Goal: Task Accomplishment & Management: Manage account settings

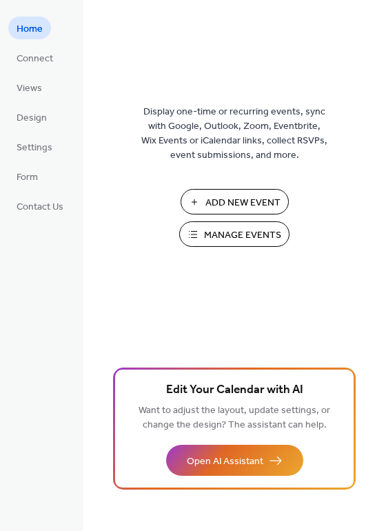
click at [234, 232] on span "Manage Events" at bounding box center [242, 235] width 77 height 14
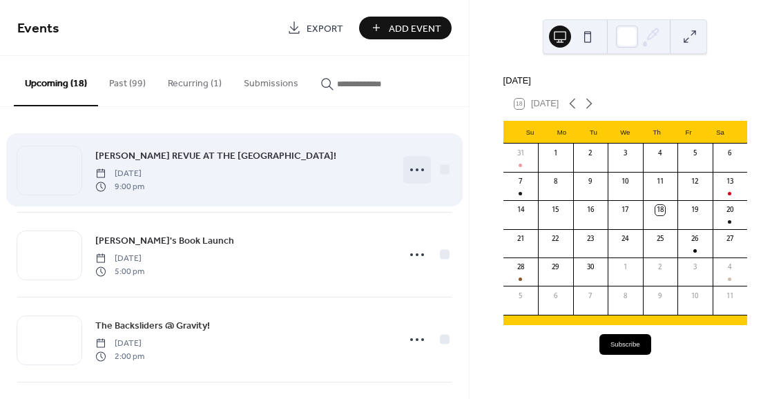
click at [415, 169] on circle at bounding box center [416, 169] width 3 height 3
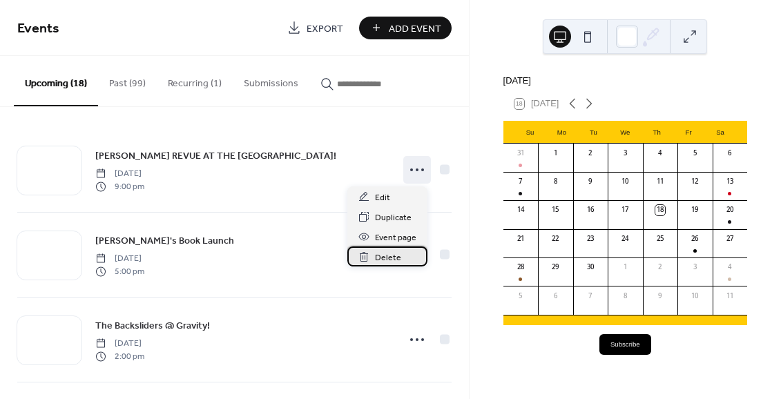
click at [400, 251] on div "Delete" at bounding box center [387, 256] width 80 height 20
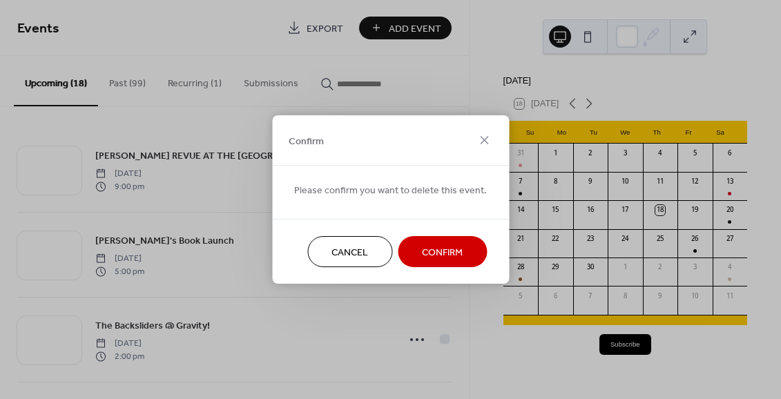
click at [439, 255] on span "Confirm" at bounding box center [442, 253] width 41 height 14
